Goal: Find specific page/section

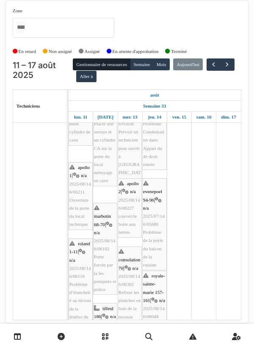
scroll to position [35, 0]
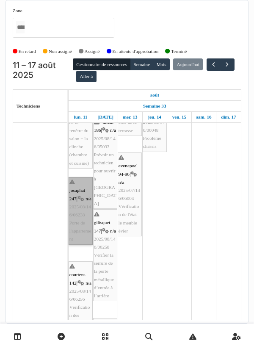
click at [79, 239] on link "josaphat 247 | n/a 2025/08/146/06238 Porte de l'appartement" at bounding box center [81, 211] width 24 height 68
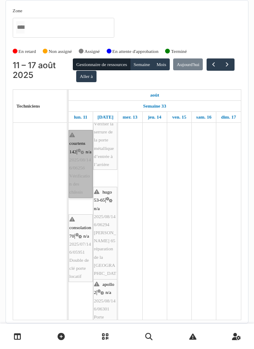
click at [80, 187] on link "courtens 142 | n/a 2025/08/146/06256 Vérification des châssis" at bounding box center [81, 164] width 24 height 68
